Goal: Check status: Check status

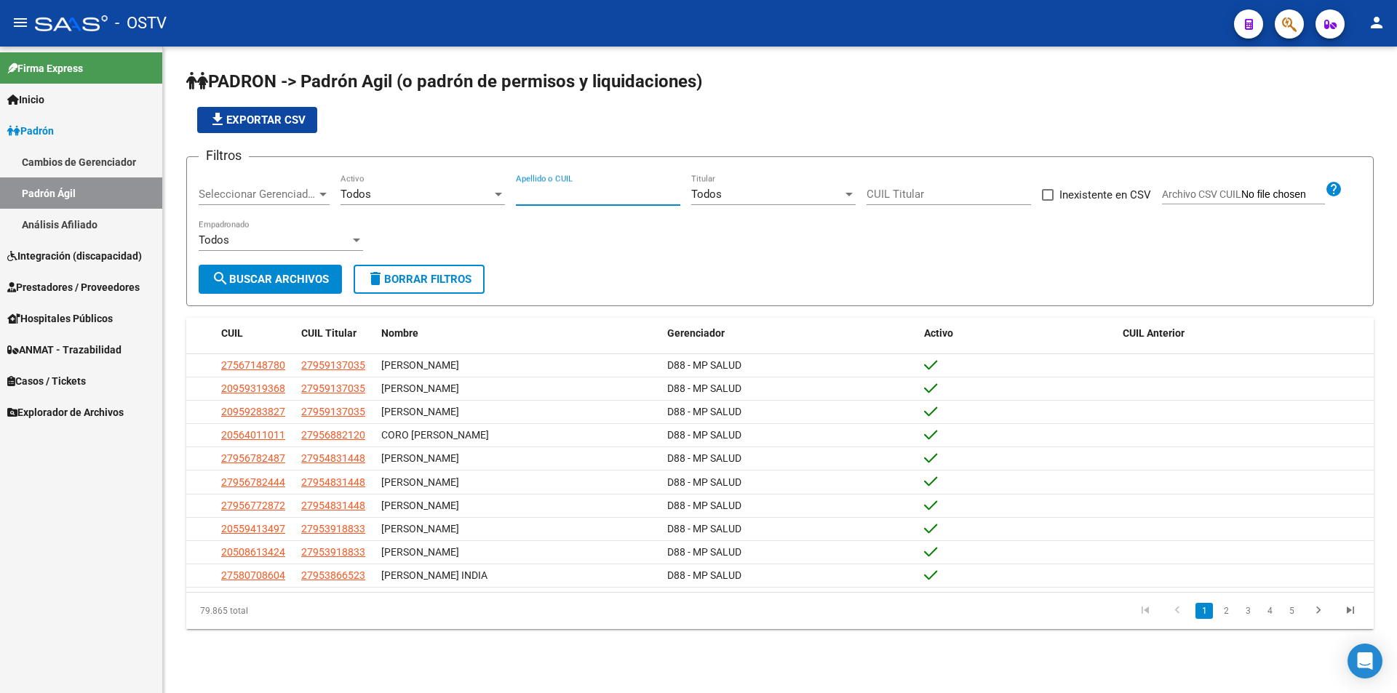
click at [554, 188] on input "Apellido o CUIL" at bounding box center [598, 194] width 164 height 13
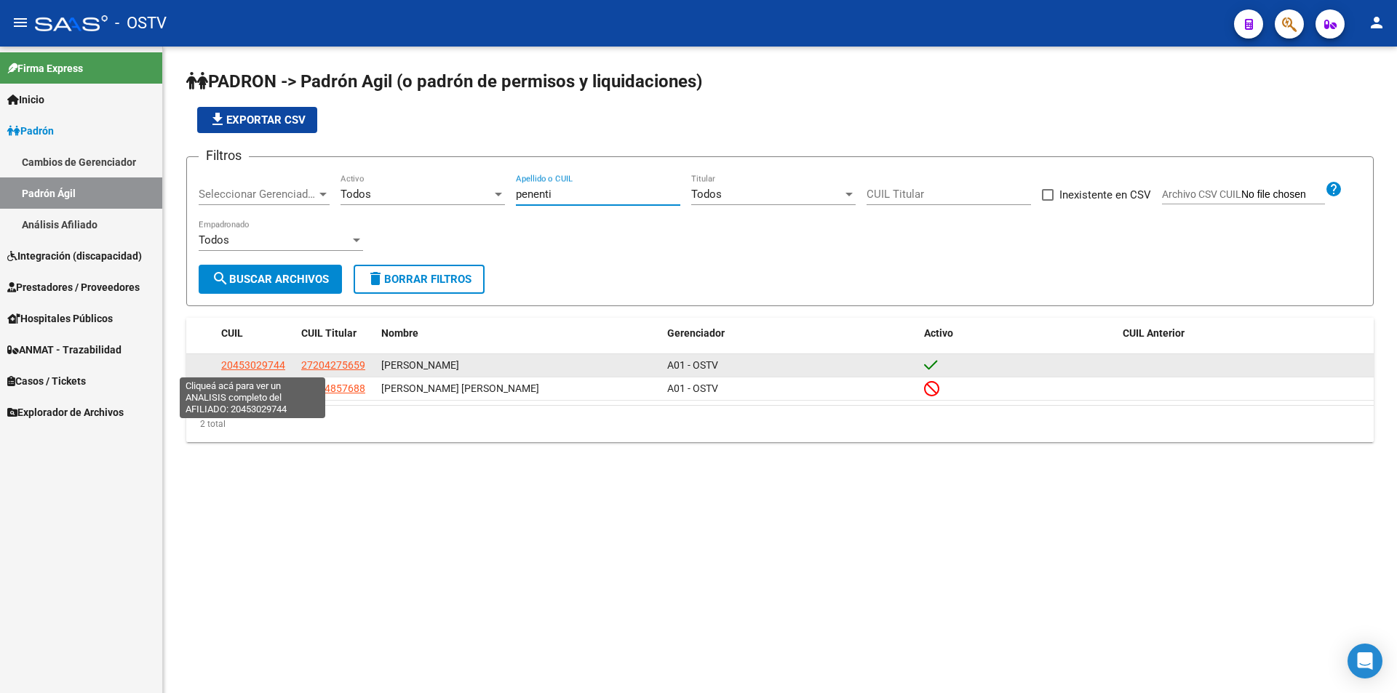
type input "penenti"
click at [241, 362] on span "20453029744" at bounding box center [253, 365] width 64 height 12
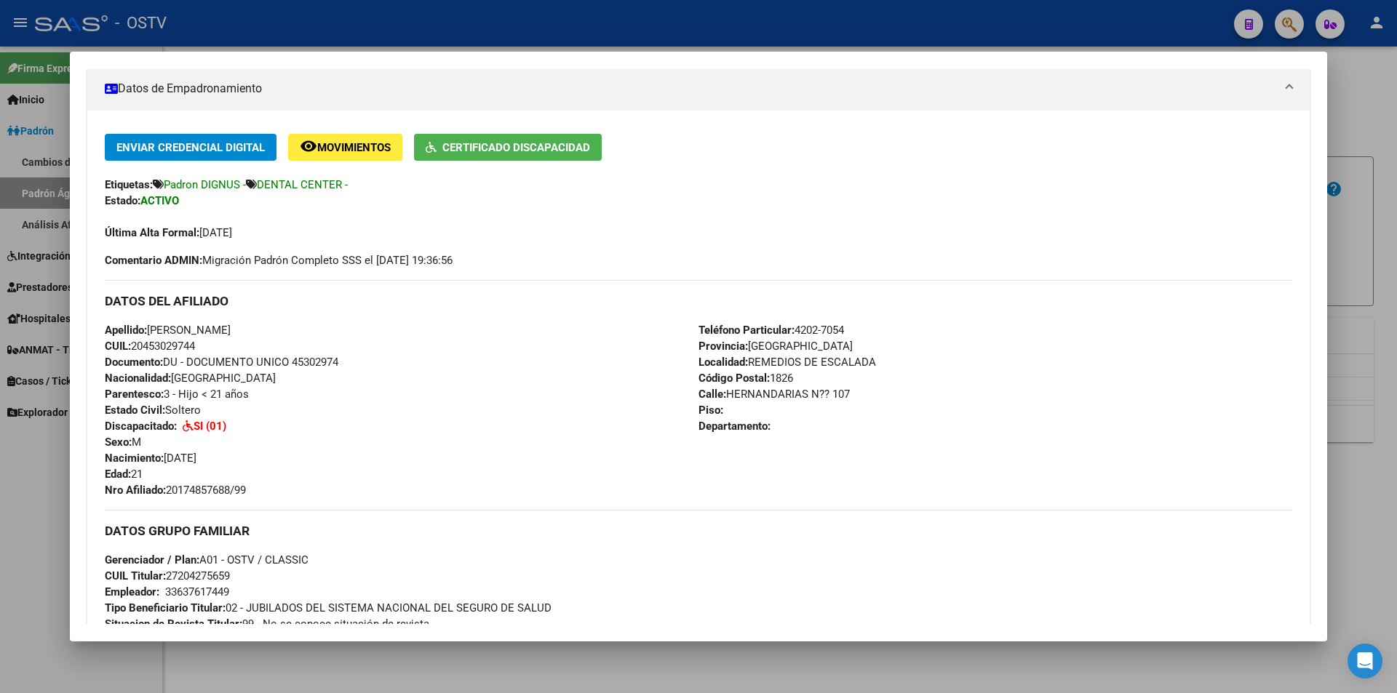
scroll to position [332, 0]
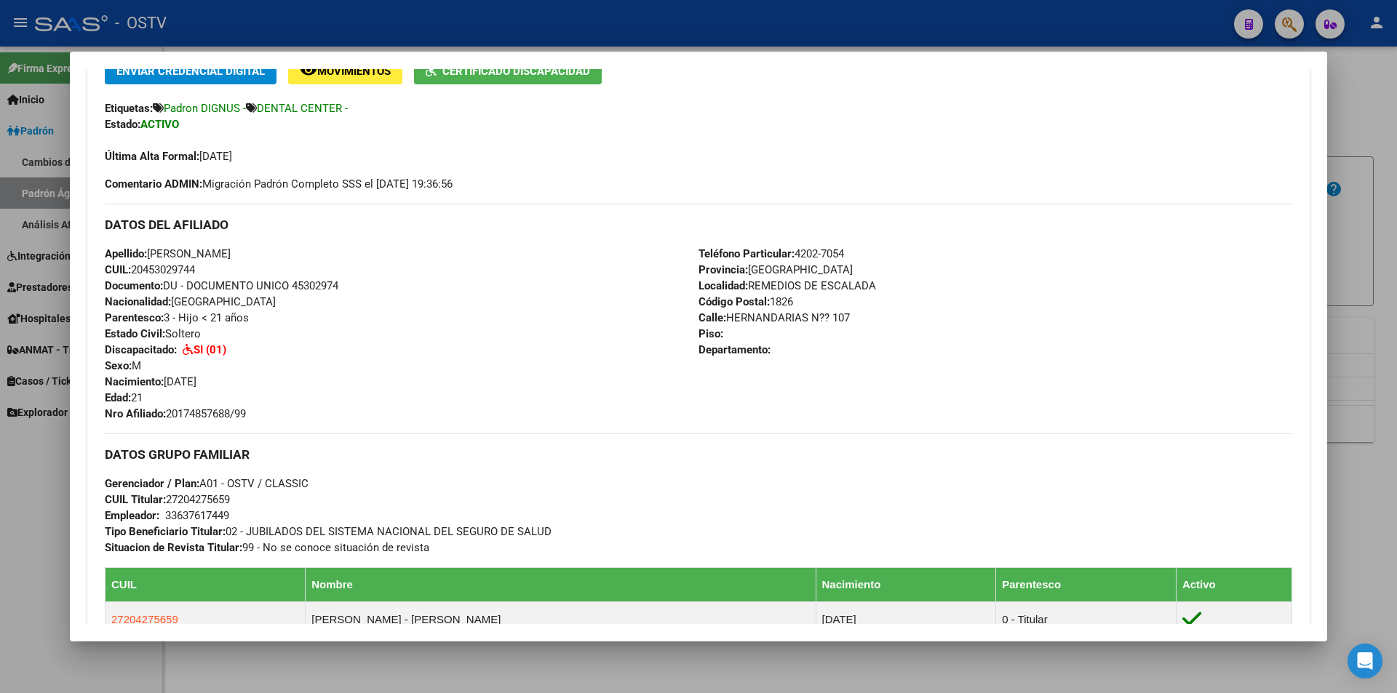
click at [319, 281] on span "Documento: DU - DOCUMENTO UNICO 45302974" at bounding box center [222, 285] width 234 height 13
copy span "45302974"
click at [499, 82] on button "Certificado Discapacidad" at bounding box center [508, 70] width 188 height 27
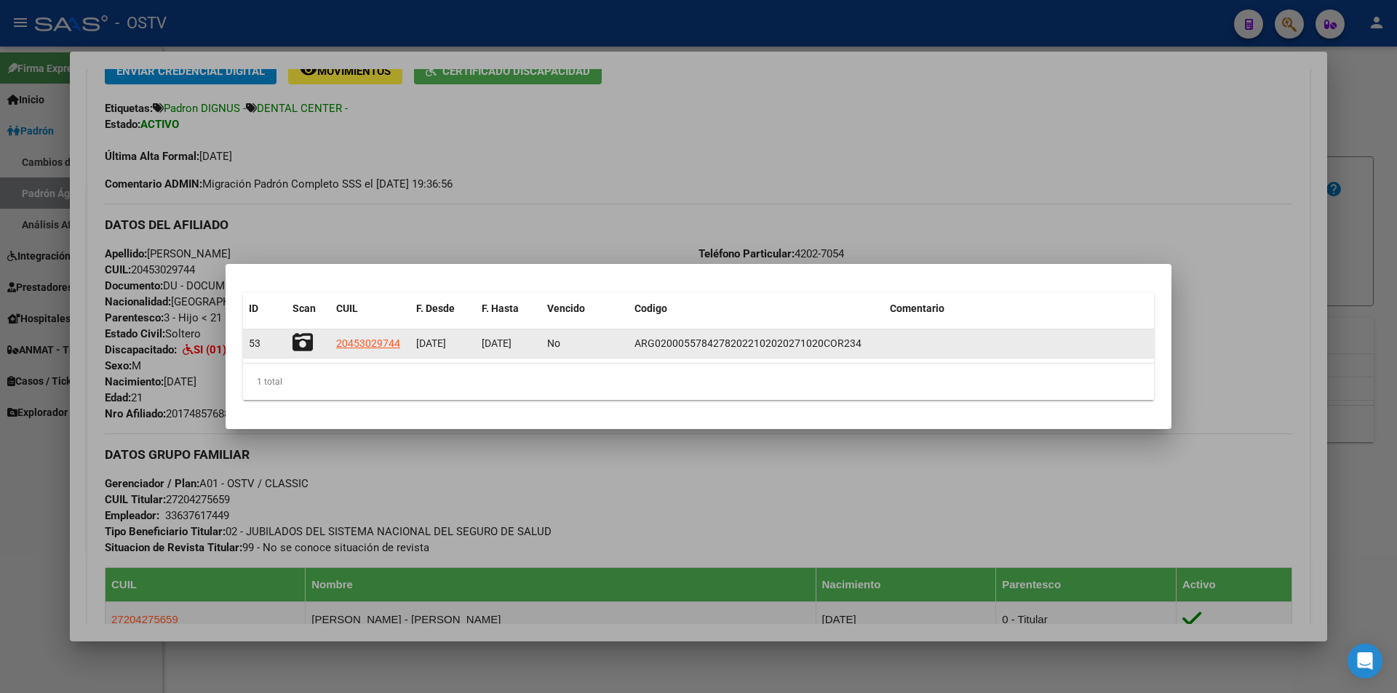
click at [300, 334] on icon at bounding box center [302, 342] width 20 height 20
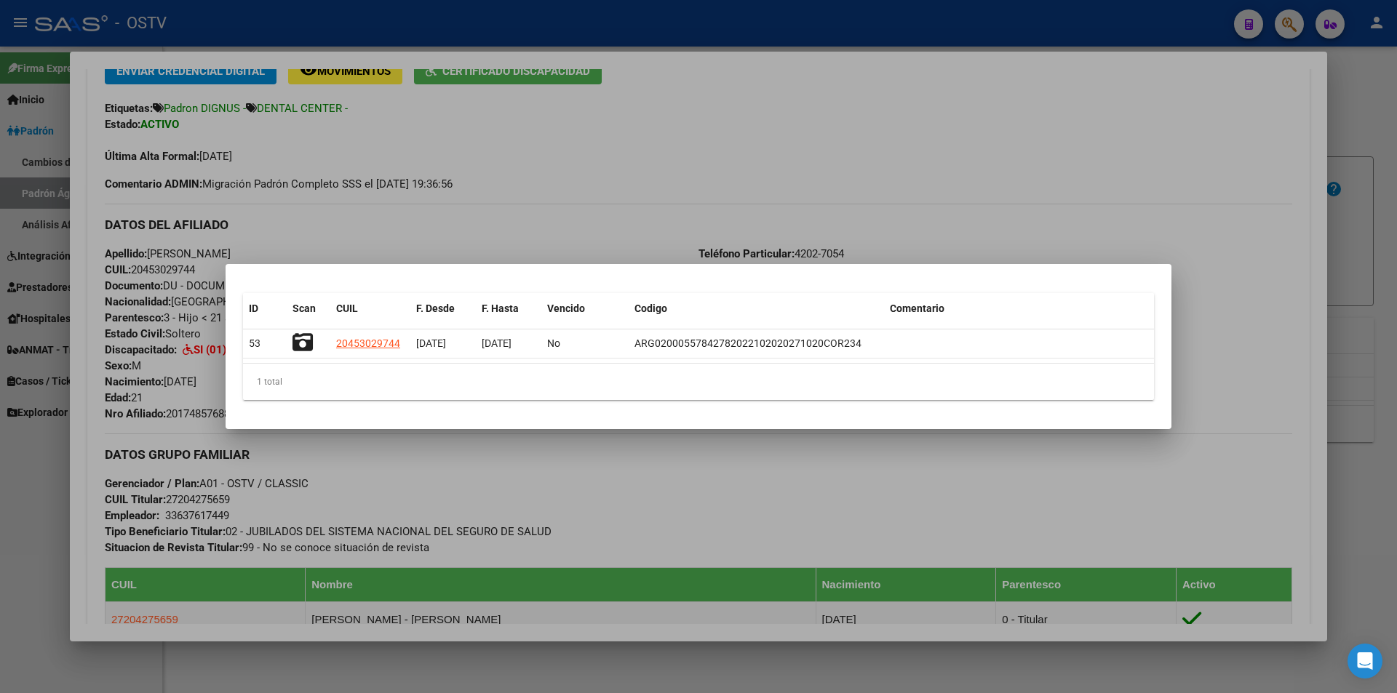
click at [784, 187] on div at bounding box center [698, 346] width 1397 height 693
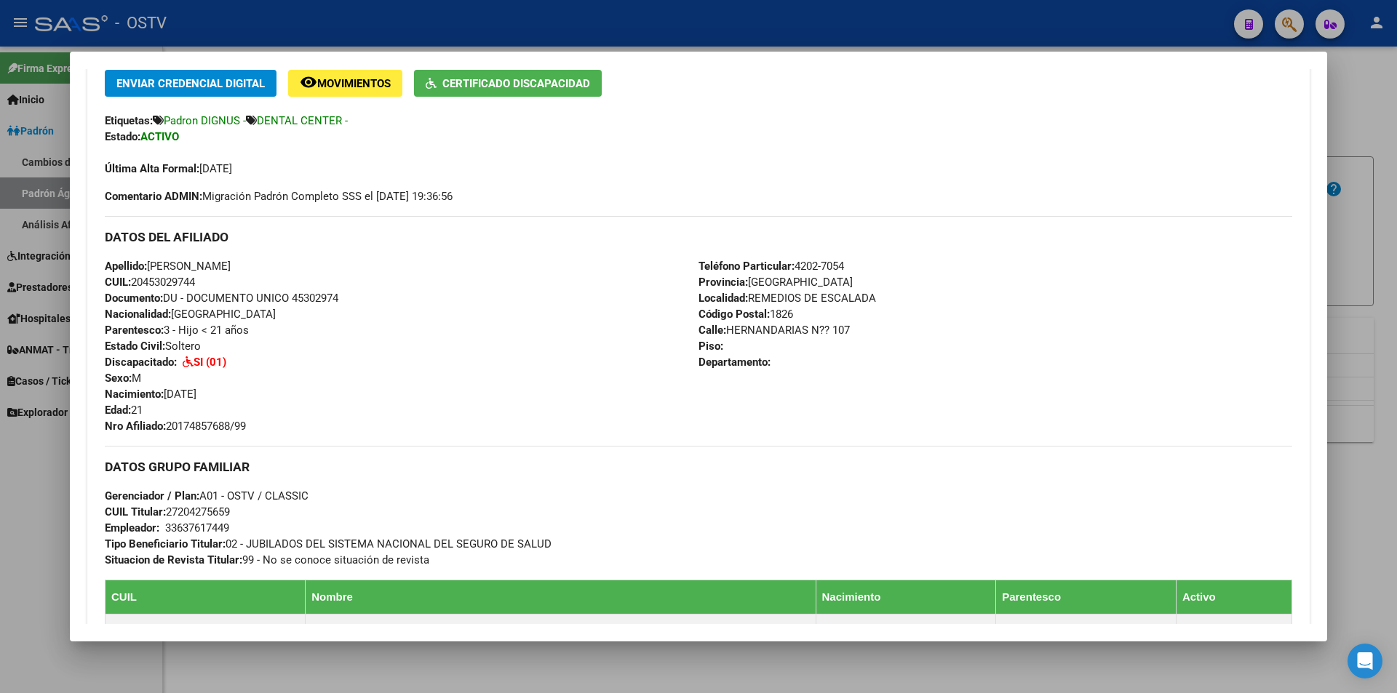
click at [38, 474] on div at bounding box center [698, 346] width 1397 height 693
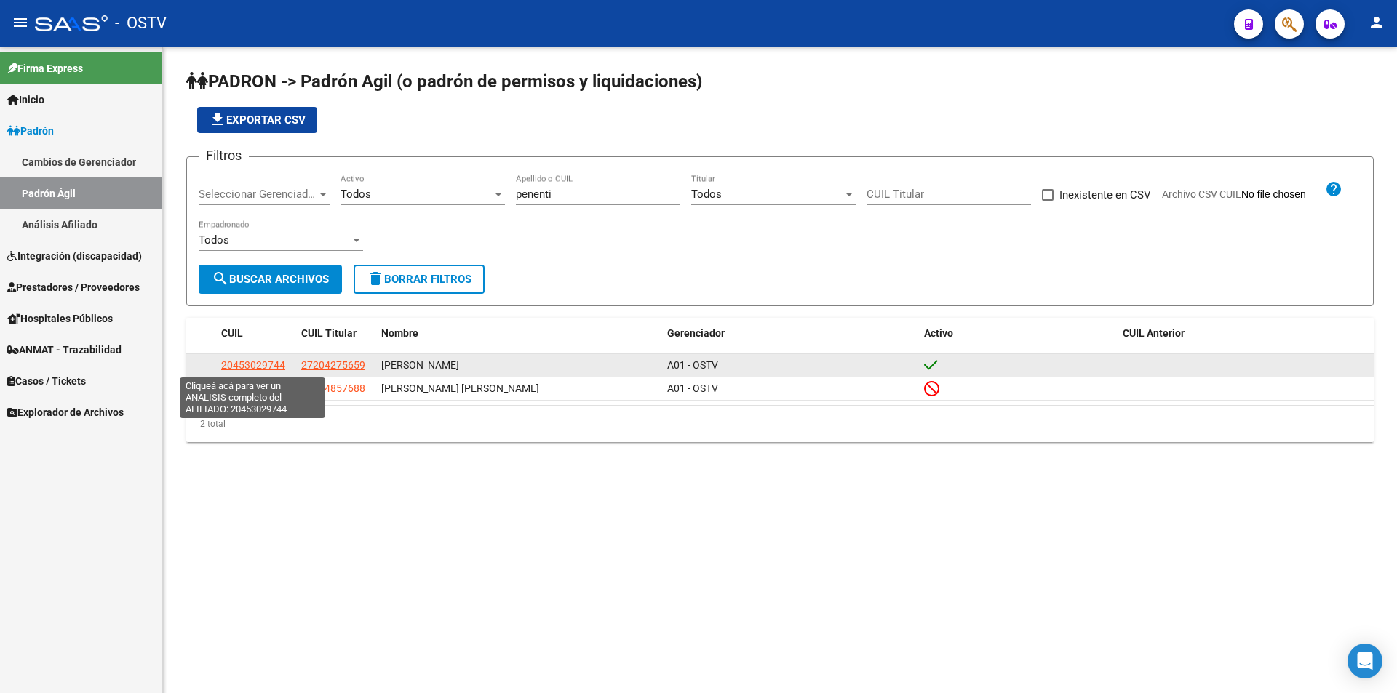
click at [267, 371] on span "20453029744" at bounding box center [253, 365] width 64 height 12
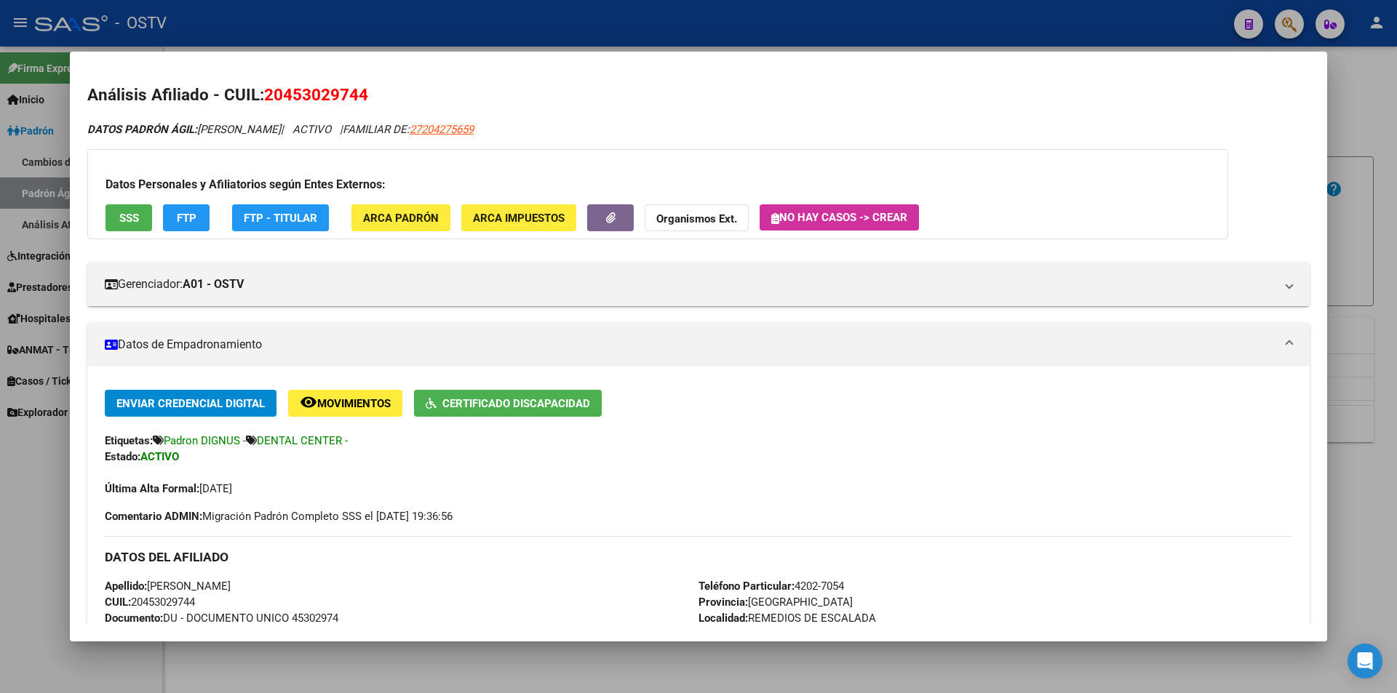
click at [660, 153] on div "Datos Personales y Afiliatorios según Entes Externos: SSS FTP FTP - Titular ARC…" at bounding box center [657, 194] width 1141 height 90
